Goal: Navigation & Orientation: Find specific page/section

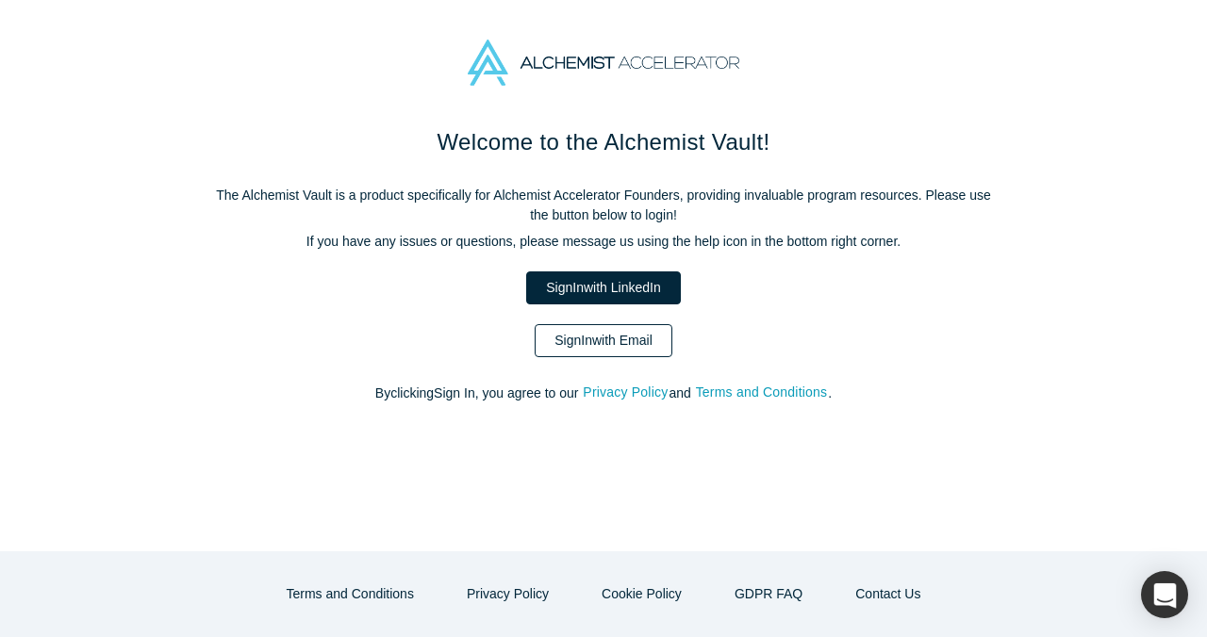
click at [628, 332] on link "Sign In with Email" at bounding box center [604, 340] width 138 height 33
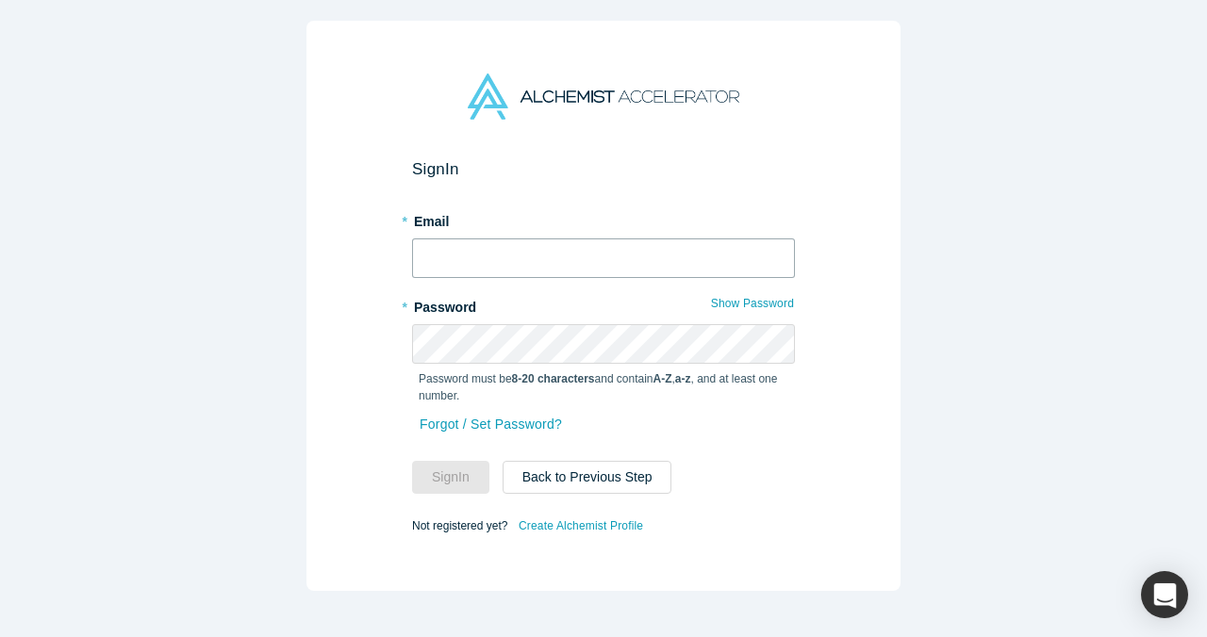
click at [586, 273] on input "text" at bounding box center [603, 259] width 383 height 40
type input "[EMAIL_ADDRESS]"
click at [471, 477] on button "Sign In" at bounding box center [450, 477] width 77 height 33
